Goal: Navigation & Orientation: Find specific page/section

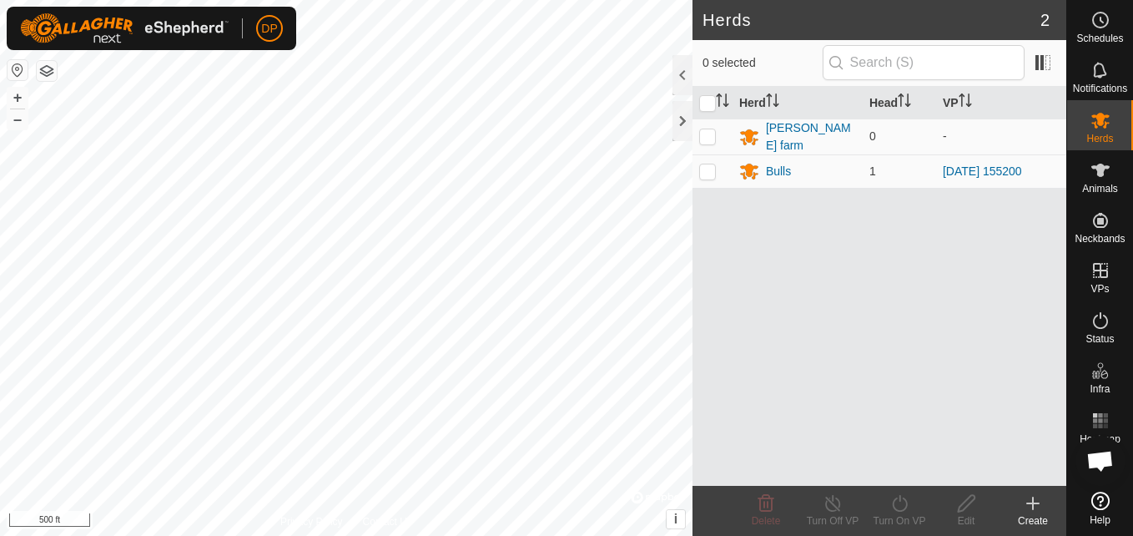
scroll to position [991, 0]
